Goal: Task Accomplishment & Management: Complete application form

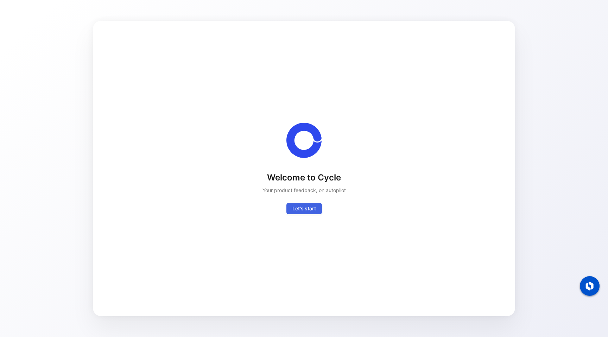
click at [307, 208] on span "Let's start" at bounding box center [304, 208] width 24 height 8
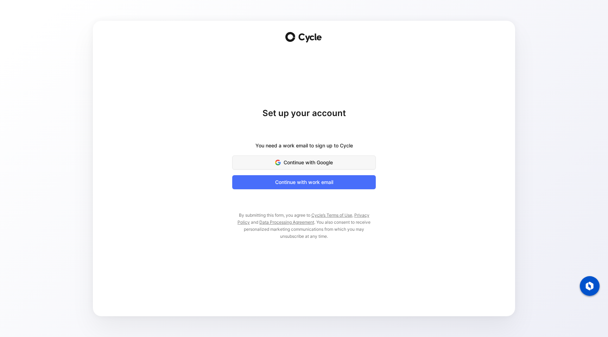
click at [306, 163] on span "Continue with Google" at bounding box center [304, 162] width 126 height 8
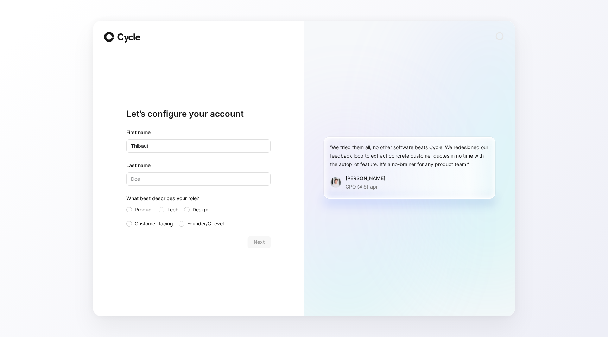
type input "Thibaut"
type input "from Atlassian"
click at [146, 211] on span "Product" at bounding box center [144, 209] width 18 height 8
click at [126, 205] on input "Product" at bounding box center [126, 205] width 0 height 0
click at [254, 240] on span "Next" at bounding box center [259, 242] width 11 height 8
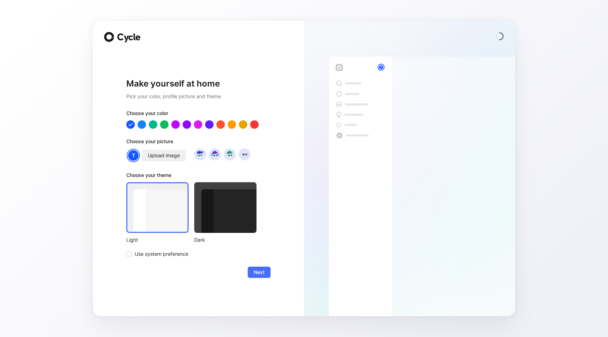
click at [179, 152] on span "Upload image" at bounding box center [164, 155] width 32 height 8
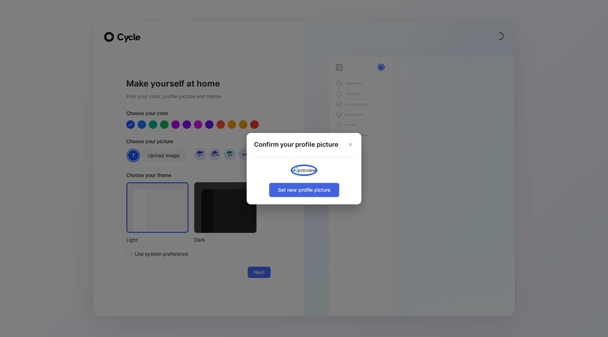
click at [299, 194] on span "Set new profile picture" at bounding box center [304, 190] width 52 height 8
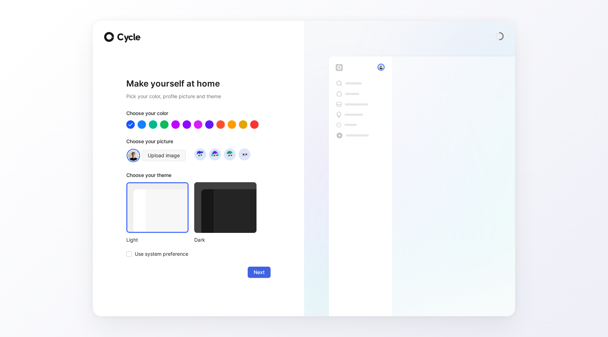
click at [268, 271] on button "Next" at bounding box center [259, 272] width 23 height 11
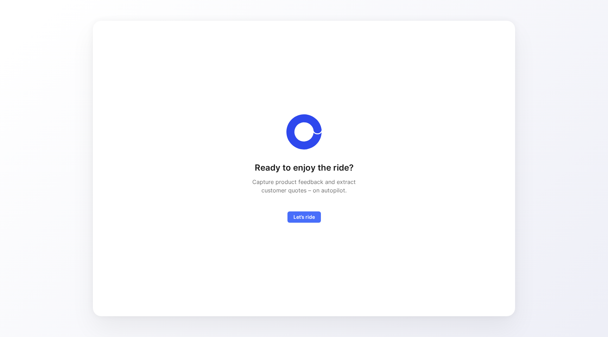
click at [306, 211] on div "Ready to enjoy the ride? Capture product feedback and extract customer quotes –…" at bounding box center [304, 192] width 125 height 60
click at [306, 214] on span "Let’s ride" at bounding box center [303, 217] width 21 height 8
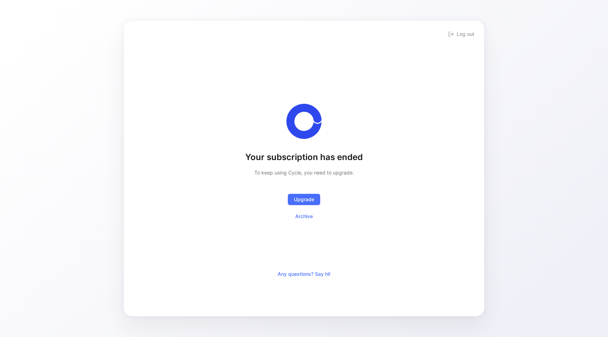
click at [220, 161] on div "Your subscription has ended To keep using Cycle, you need to upgrade. Upgrade A…" at bounding box center [304, 162] width 338 height 211
